Goal: Task Accomplishment & Management: Use online tool/utility

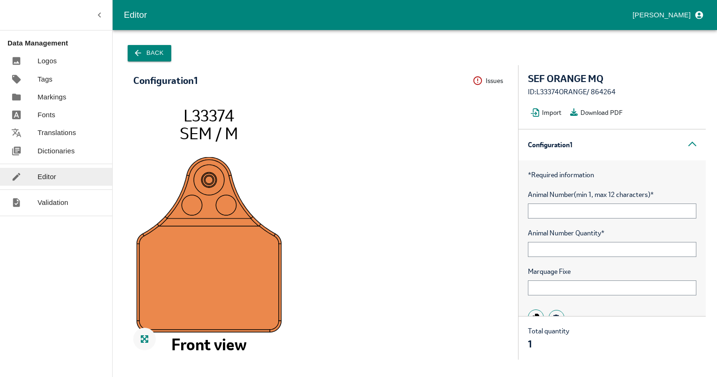
click at [143, 53] on button "Back" at bounding box center [150, 53] width 44 height 16
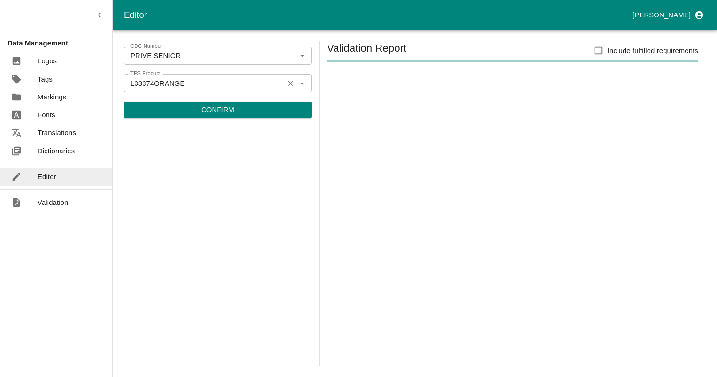
click at [204, 90] on div "L33374ORANGE TPS Product" at bounding box center [218, 83] width 188 height 18
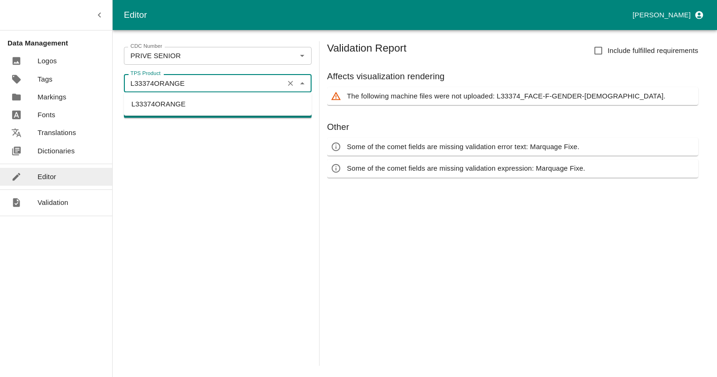
click at [157, 84] on input "L33374ORANGE" at bounding box center [204, 83] width 154 height 12
click at [151, 79] on input "L33374ORANGE" at bounding box center [204, 83] width 154 height 12
drag, startPoint x: 155, startPoint y: 82, endPoint x: 41, endPoint y: 83, distance: 113.5
click at [41, 83] on div "Editor [PERSON_NAME] Data Management Logos Tags Markings Fonts Translations Dic…" at bounding box center [358, 188] width 717 height 377
type input "ORANGE"
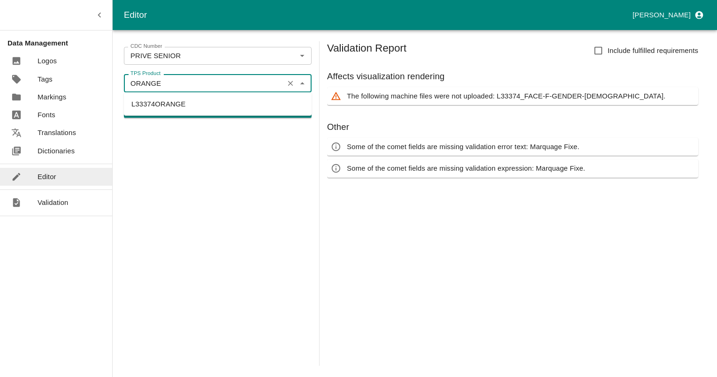
click at [124, 102] on button "Confirm" at bounding box center [218, 110] width 188 height 16
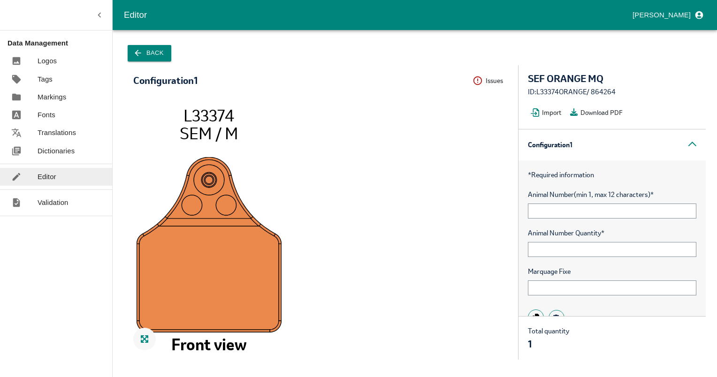
click at [146, 56] on button "Back" at bounding box center [150, 53] width 44 height 16
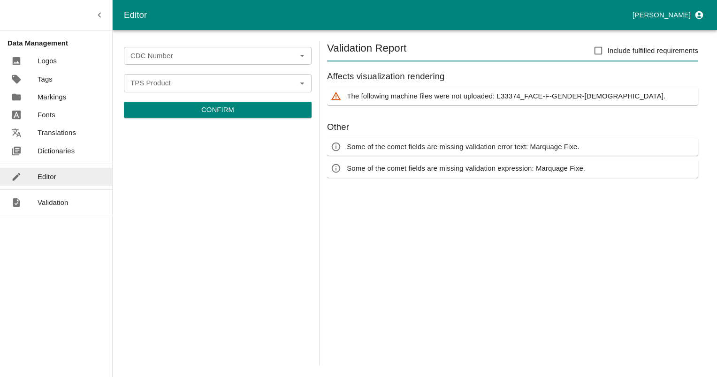
type input "PRIVE SENIOR"
type input "L33374ORANGE"
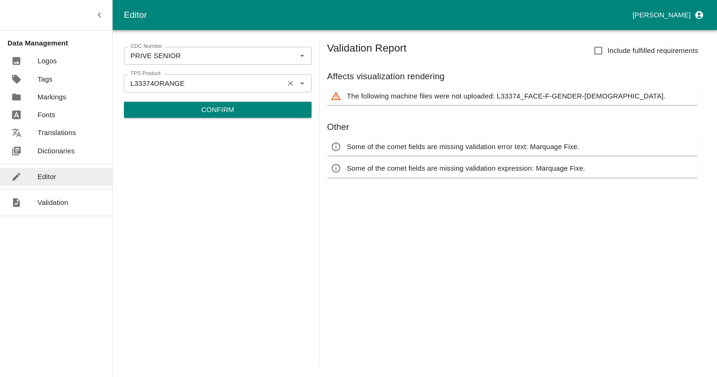
click at [292, 84] on icon "Clear" at bounding box center [290, 83] width 5 height 5
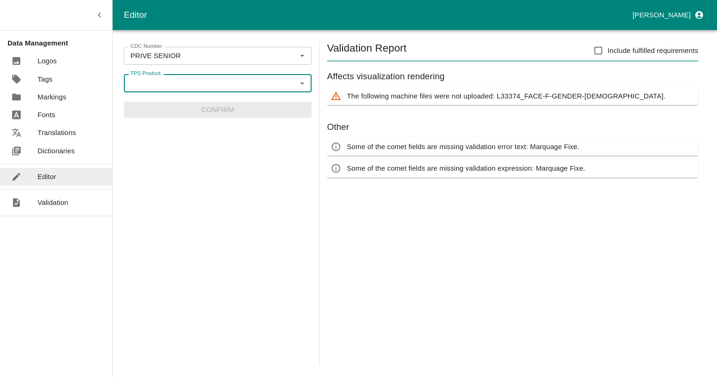
click at [272, 84] on input "TPS Product" at bounding box center [210, 83] width 167 height 12
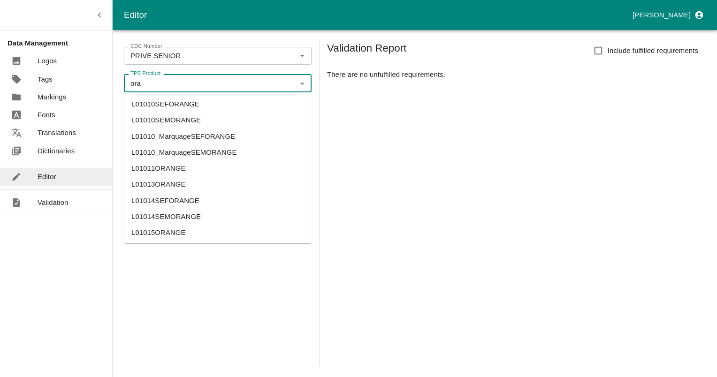
drag, startPoint x: 171, startPoint y: 220, endPoint x: 144, endPoint y: 214, distance: 27.3
click at [144, 214] on li "L01014SEMORANGE" at bounding box center [218, 217] width 188 height 16
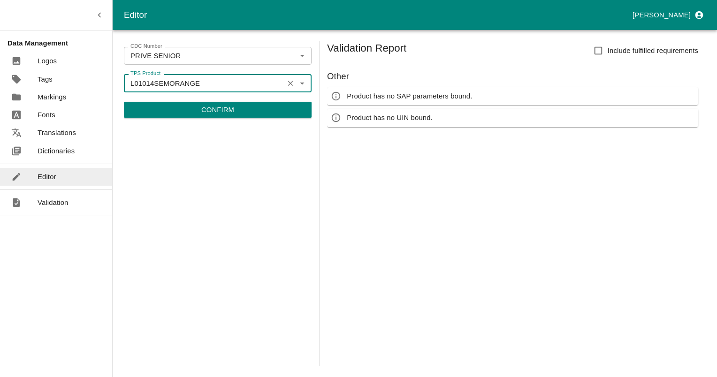
type input "L01014SEMORANGE"
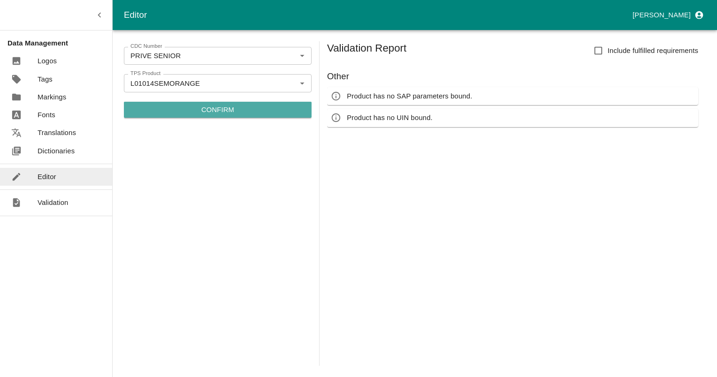
click at [190, 109] on button "Confirm" at bounding box center [218, 110] width 188 height 16
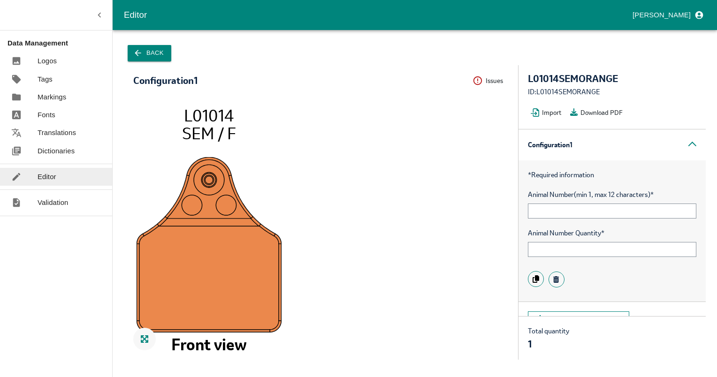
click at [134, 55] on icon "button" at bounding box center [137, 52] width 9 height 9
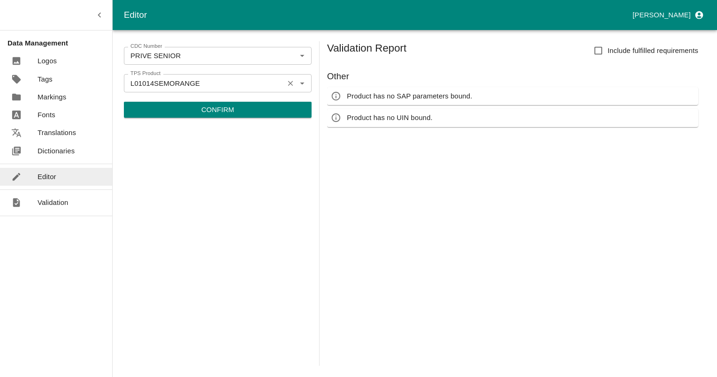
click at [291, 84] on icon "Clear" at bounding box center [290, 83] width 9 height 9
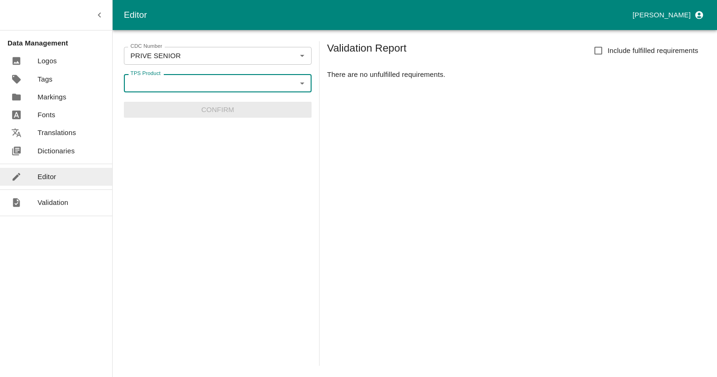
click at [260, 84] on input "TPS Product" at bounding box center [210, 83] width 167 height 12
